Goal: Check status: Check status

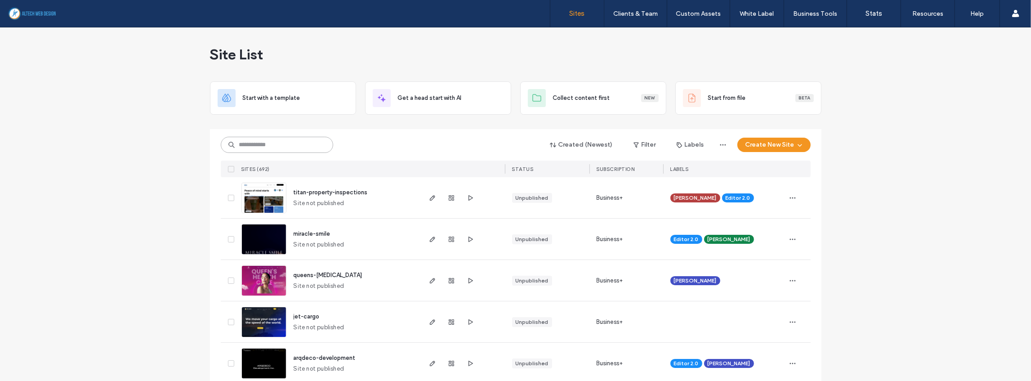
click at [281, 147] on input at bounding box center [277, 145] width 112 height 16
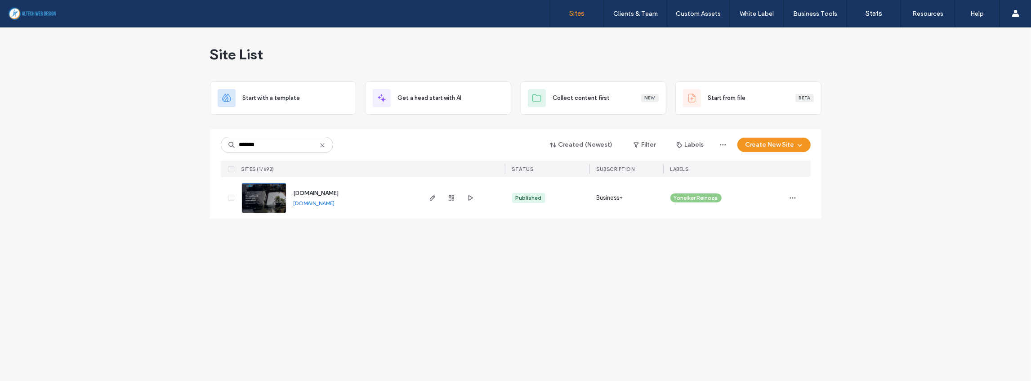
click at [335, 204] on link "[DOMAIN_NAME]" at bounding box center [314, 203] width 41 height 7
drag, startPoint x: 274, startPoint y: 146, endPoint x: 206, endPoint y: 141, distance: 68.0
click at [206, 141] on div "Site List Start with a template Get a head start with AI Collect content first …" at bounding box center [515, 203] width 1031 height 353
click at [330, 204] on link "[DOMAIN_NAME]" at bounding box center [314, 203] width 41 height 7
drag, startPoint x: 269, startPoint y: 146, endPoint x: 217, endPoint y: 141, distance: 52.3
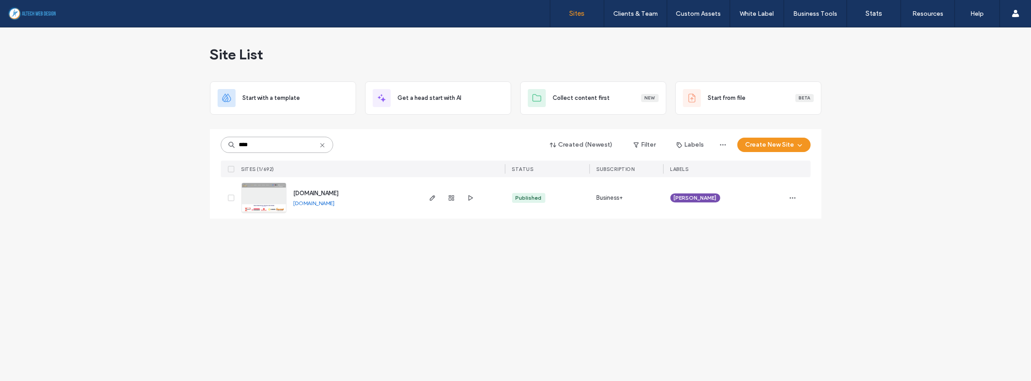
click at [217, 144] on div "**** Created (Newest) Filter Labels Create New Site SITES (1/692) STATUS SUBSCR…" at bounding box center [515, 173] width 611 height 89
type input "***"
click at [453, 195] on icon "button" at bounding box center [451, 197] width 7 height 7
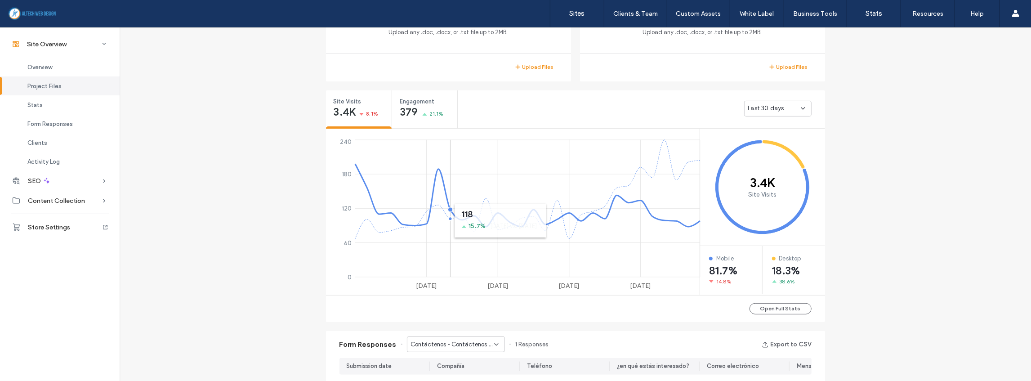
scroll to position [299, 0]
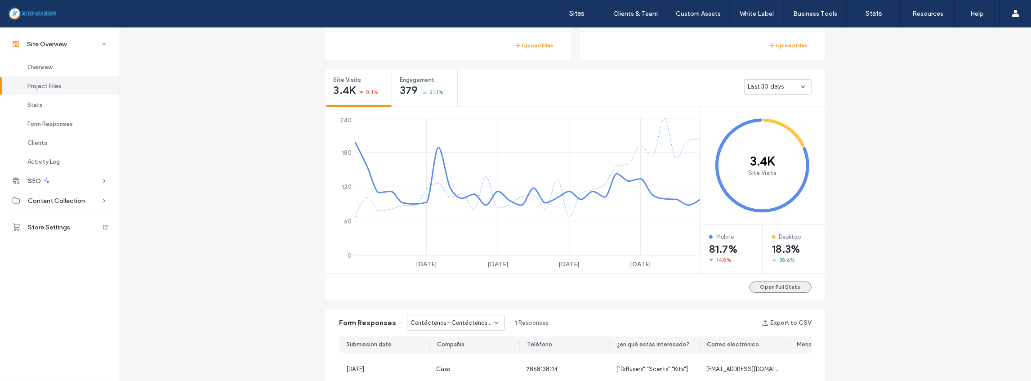
click at [776, 284] on button "Open Full Stats" at bounding box center [780, 286] width 62 height 11
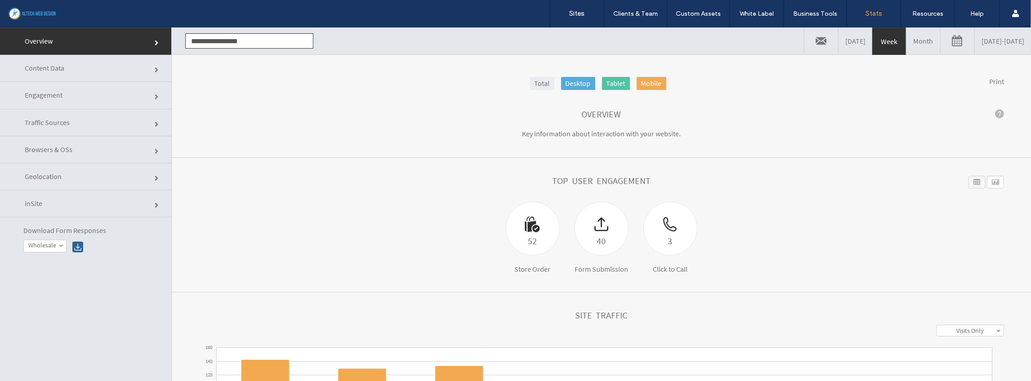
click at [906, 45] on link "Month" at bounding box center [923, 40] width 34 height 27
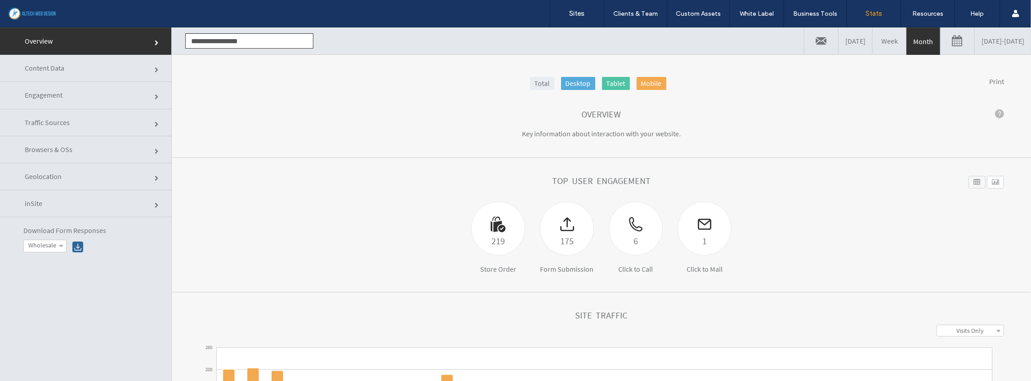
click at [40, 178] on span "Geolocation" at bounding box center [43, 175] width 37 height 9
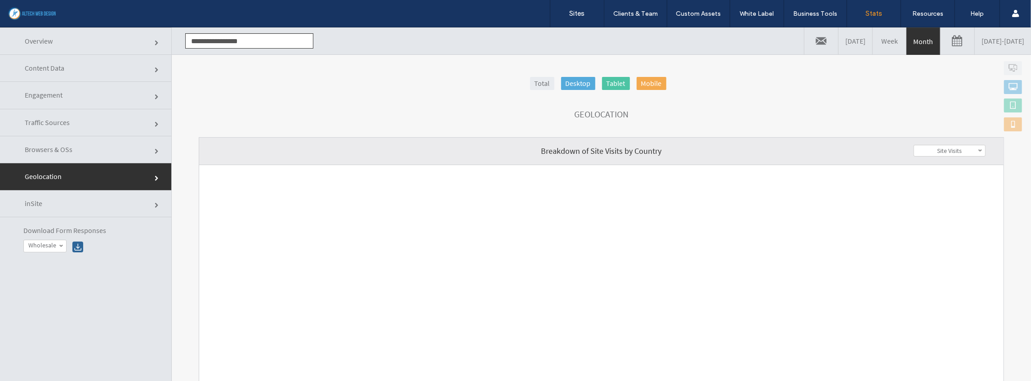
scroll to position [180, 0]
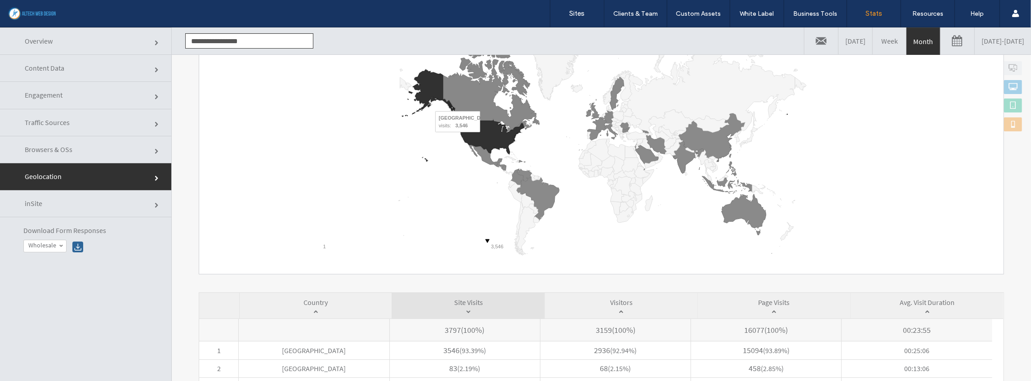
click at [483, 137] on icon "A chart." at bounding box center [492, 137] width 63 height 34
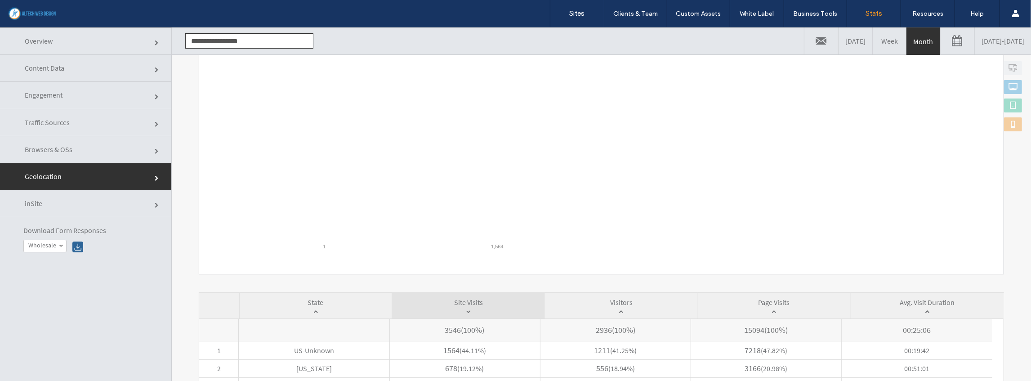
scroll to position [270, 0]
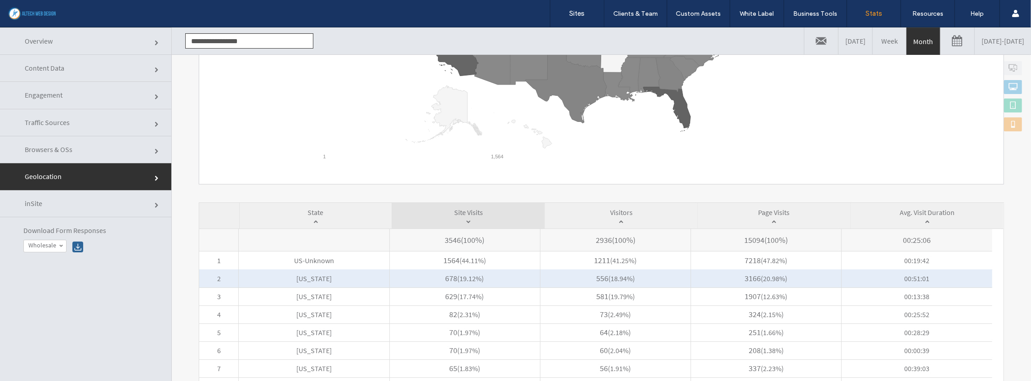
click at [342, 274] on span "Florida" at bounding box center [314, 278] width 150 height 18
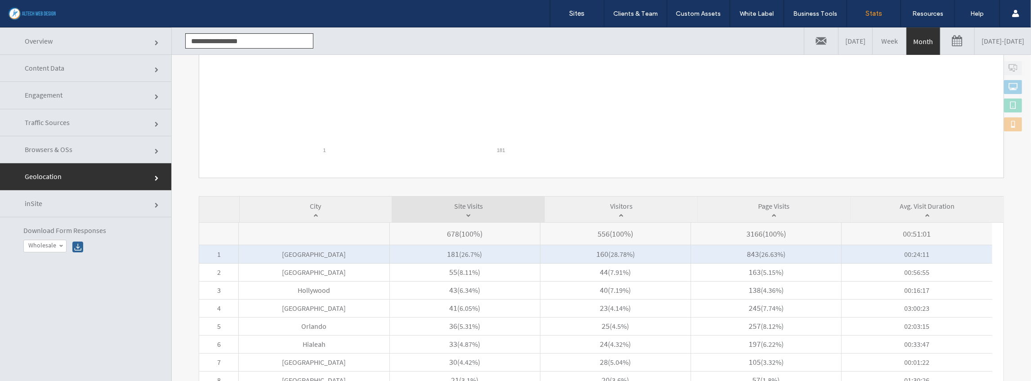
scroll to position [326, 0]
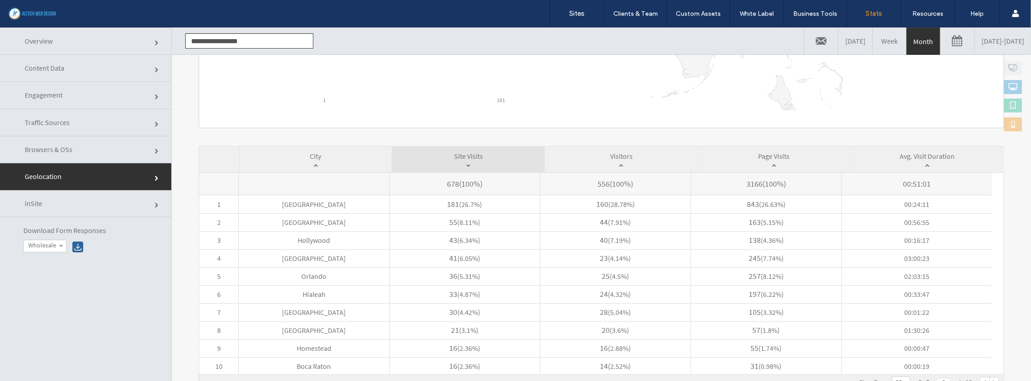
click at [62, 113] on link "Traffic Sources" at bounding box center [85, 122] width 171 height 27
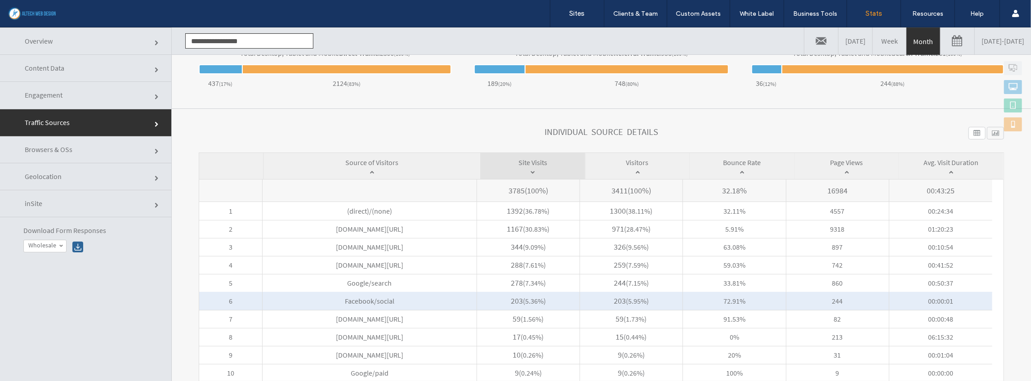
scroll to position [351, 0]
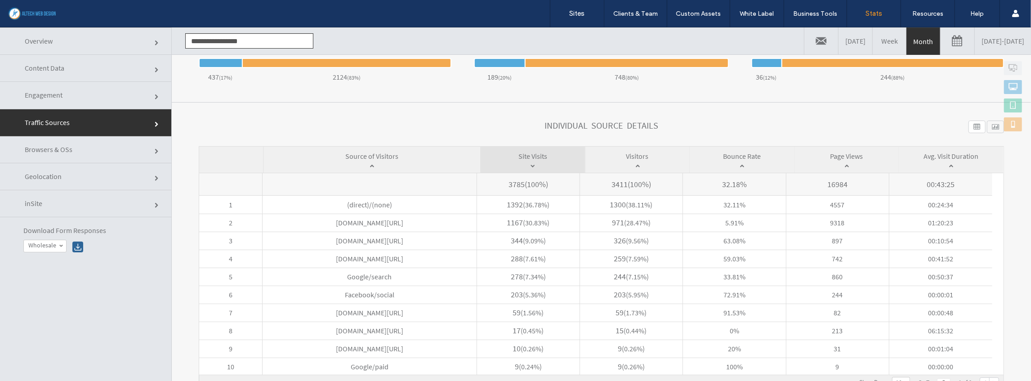
click at [123, 100] on link "Engagement" at bounding box center [85, 94] width 171 height 27
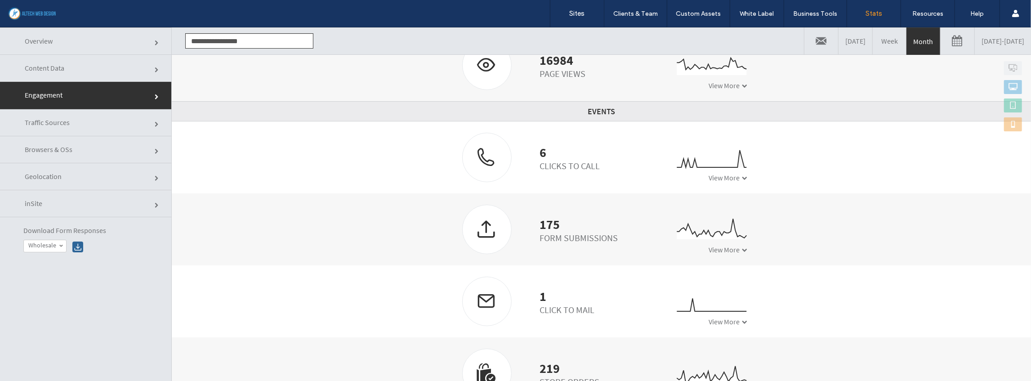
scroll to position [221, 0]
click at [582, 12] on label "Sites" at bounding box center [577, 13] width 15 height 8
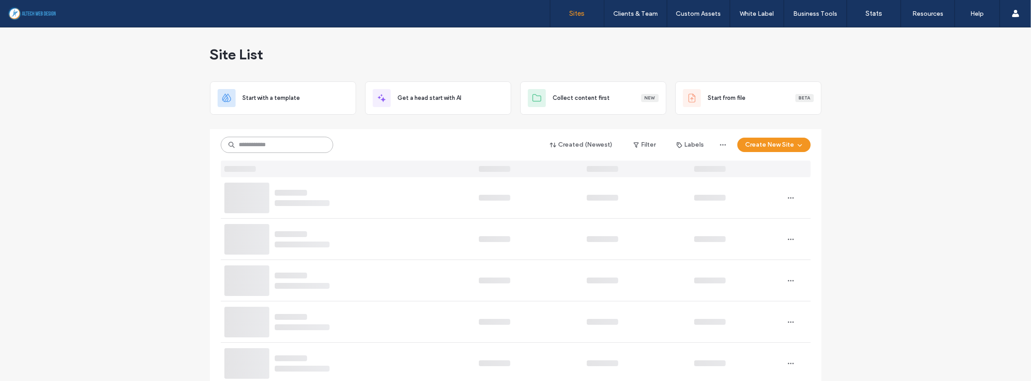
click at [272, 144] on input at bounding box center [277, 145] width 112 height 16
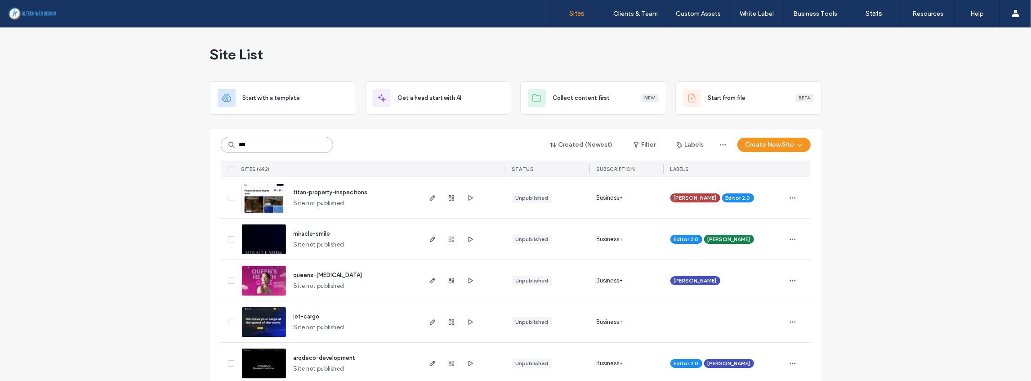
type input "***"
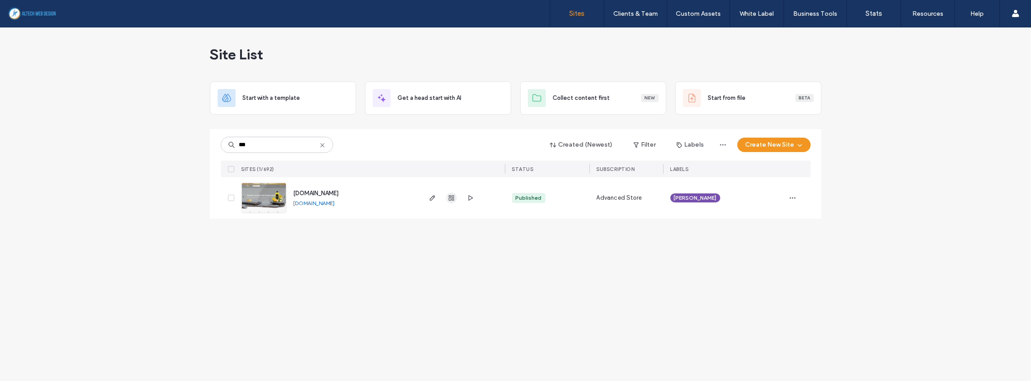
click at [450, 198] on icon "button" at bounding box center [451, 197] width 7 height 7
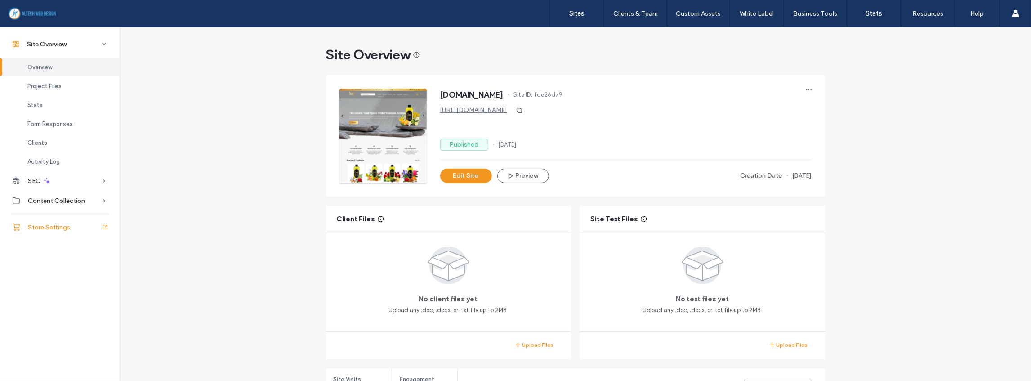
click at [42, 225] on span "Store Settings" at bounding box center [49, 227] width 42 height 8
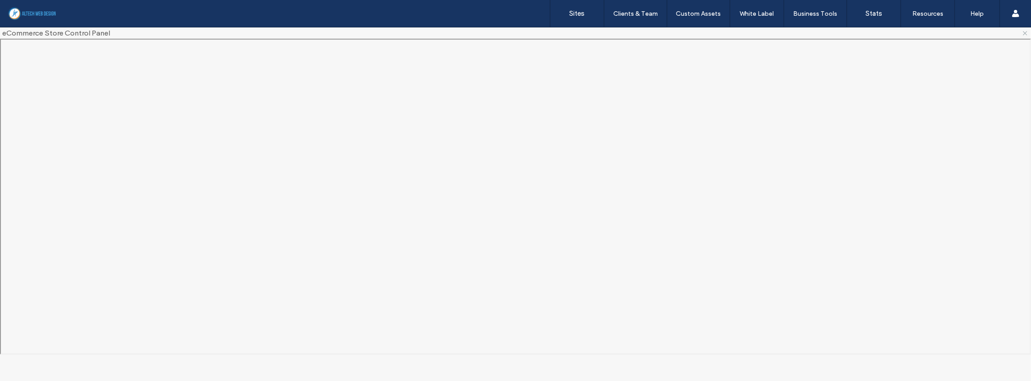
click at [1025, 31] on icon at bounding box center [1024, 33] width 7 height 7
